Goal: Submit feedback/report problem

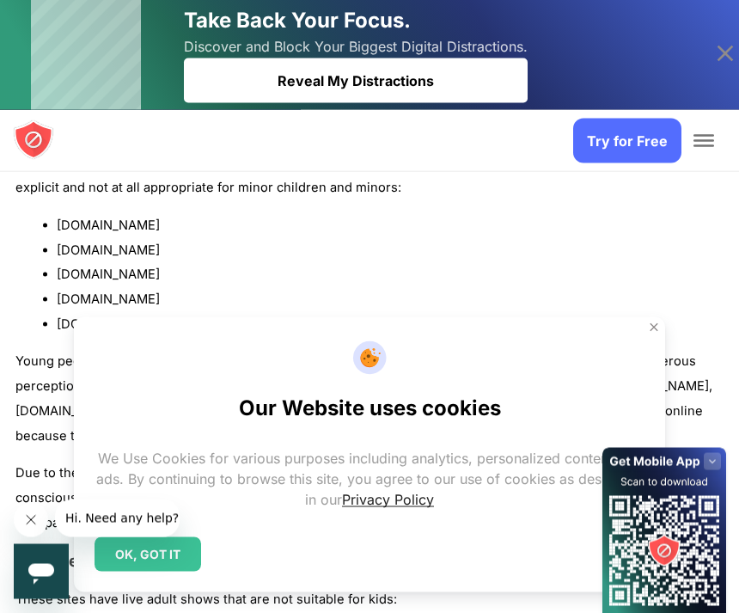
scroll to position [1497, 0]
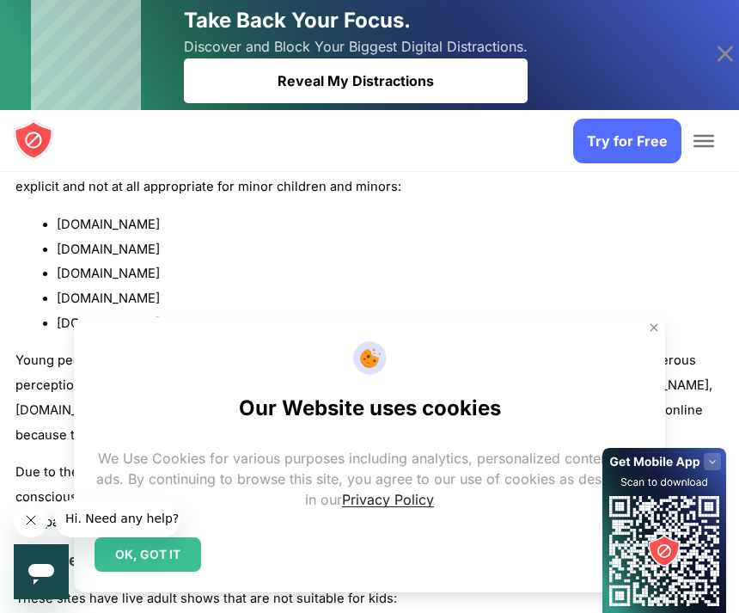
click at [49, 219] on ul "pornhub.com 8tube.xxx redtube.com youporn.com xvideos.com" at bounding box center [369, 274] width 708 height 124
click at [402, 81] on div "Reveal My Distractions" at bounding box center [356, 80] width 344 height 45
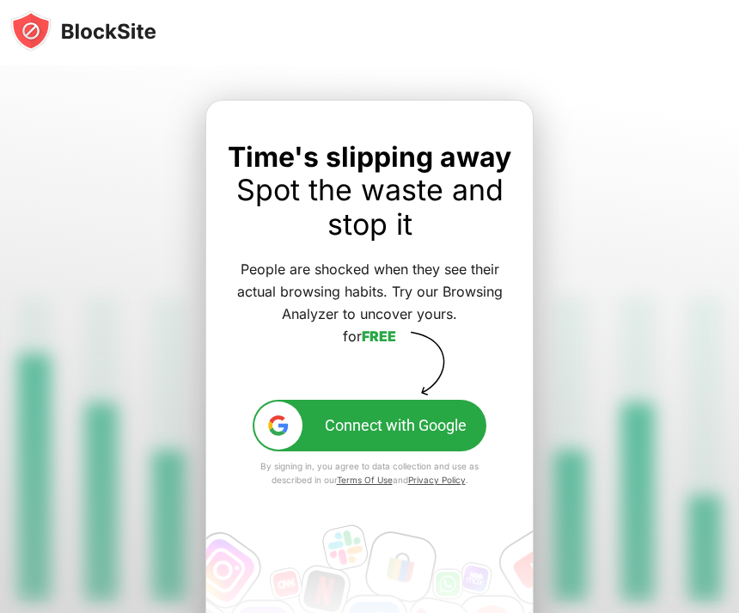
click at [440, 446] on button "Connect with Google" at bounding box center [370, 426] width 234 height 52
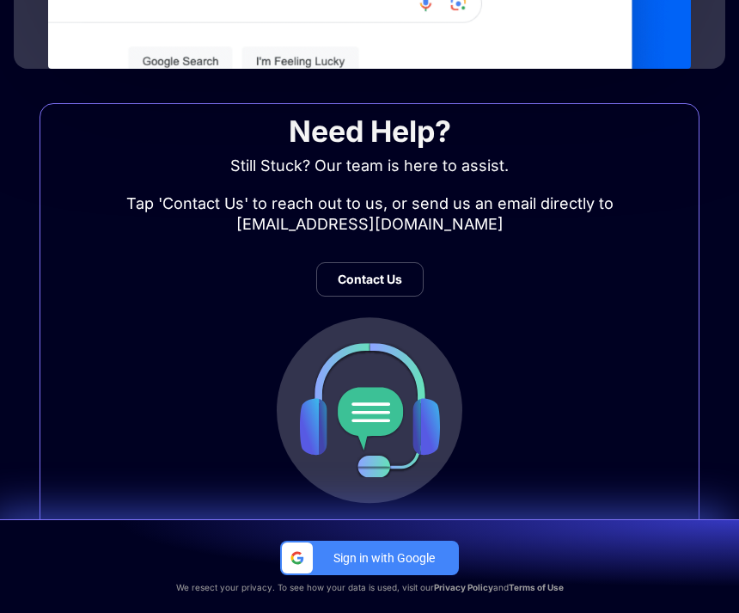
scroll to position [708, 0]
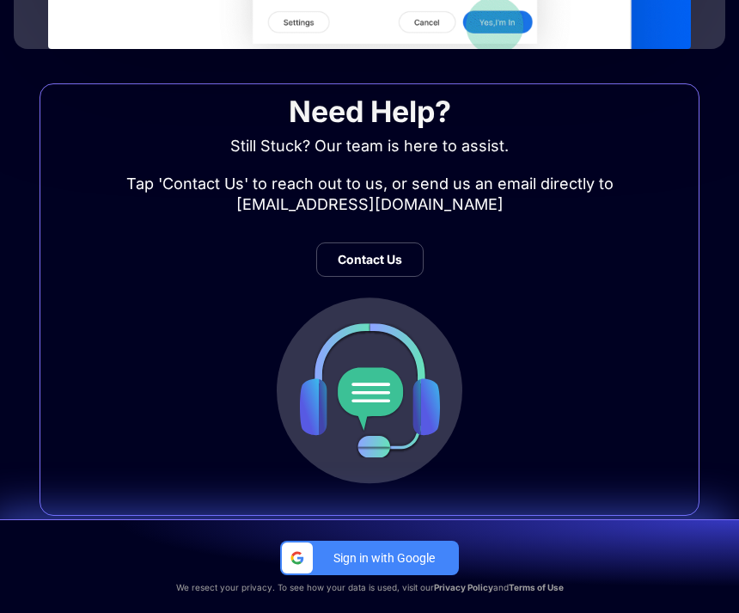
click at [352, 391] on img at bounding box center [369, 391] width 227 height 228
click at [392, 379] on img at bounding box center [369, 391] width 227 height 228
click at [395, 251] on div "Contact Us" at bounding box center [369, 259] width 107 height 34
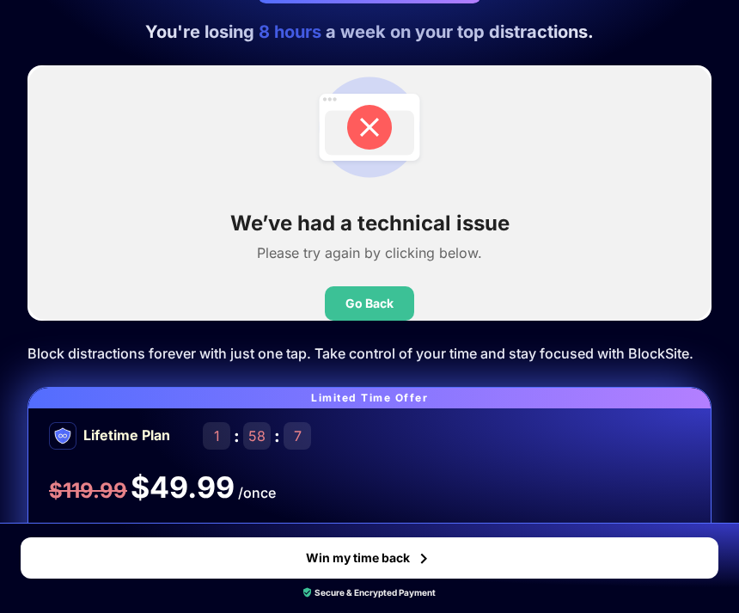
scroll to position [85, 0]
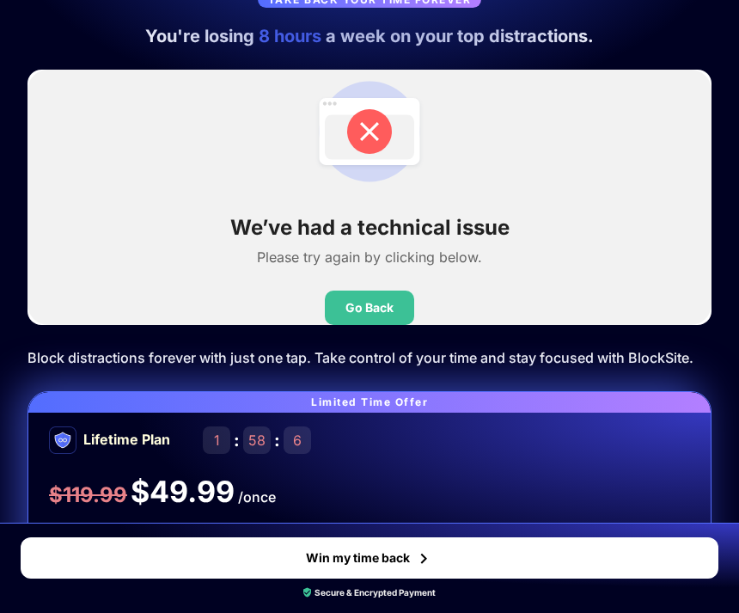
click at [358, 127] on img at bounding box center [370, 132] width 124 height 124
